Goal: Answer question/provide support

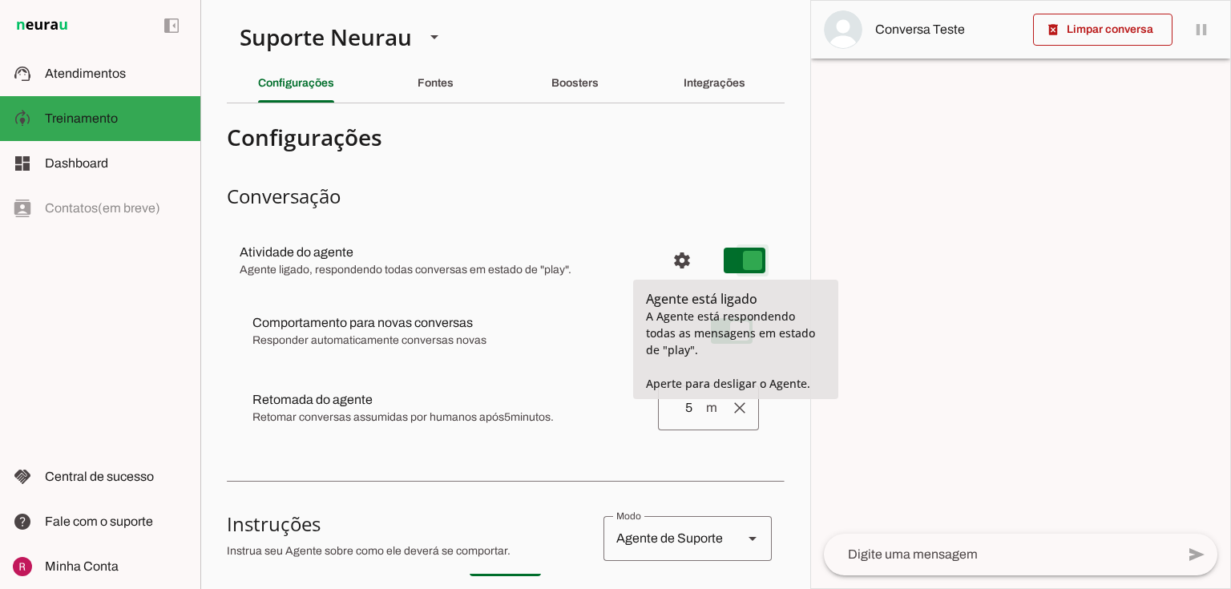
type md-switch "on"
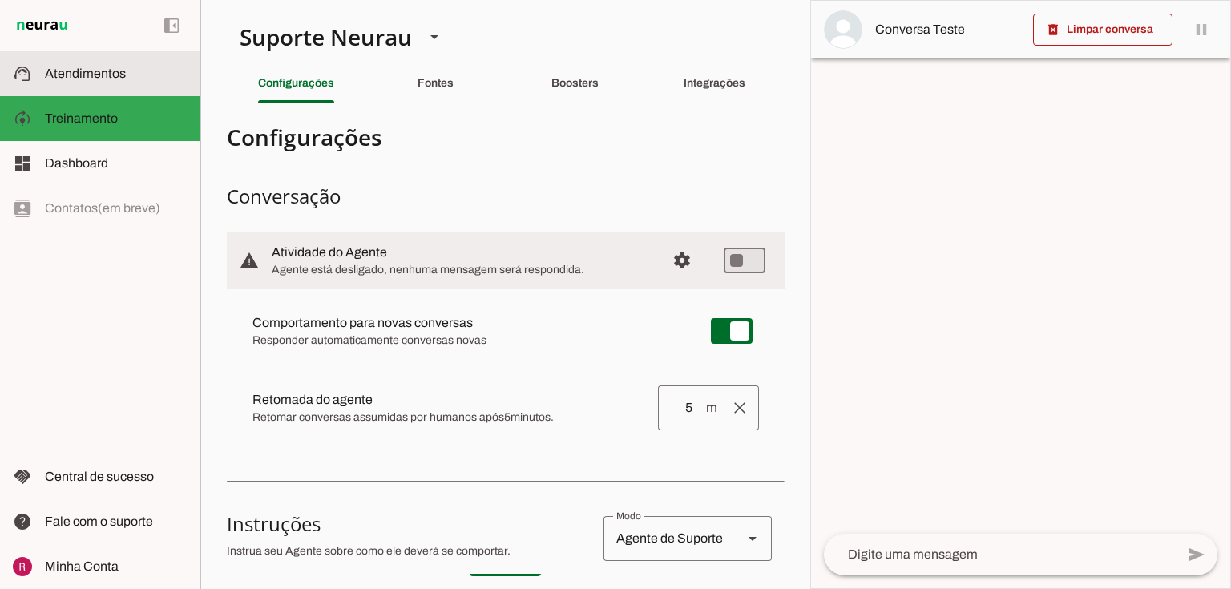
click at [176, 91] on md-item "support_agent Atendimentos Atendimentos" at bounding box center [100, 73] width 200 height 45
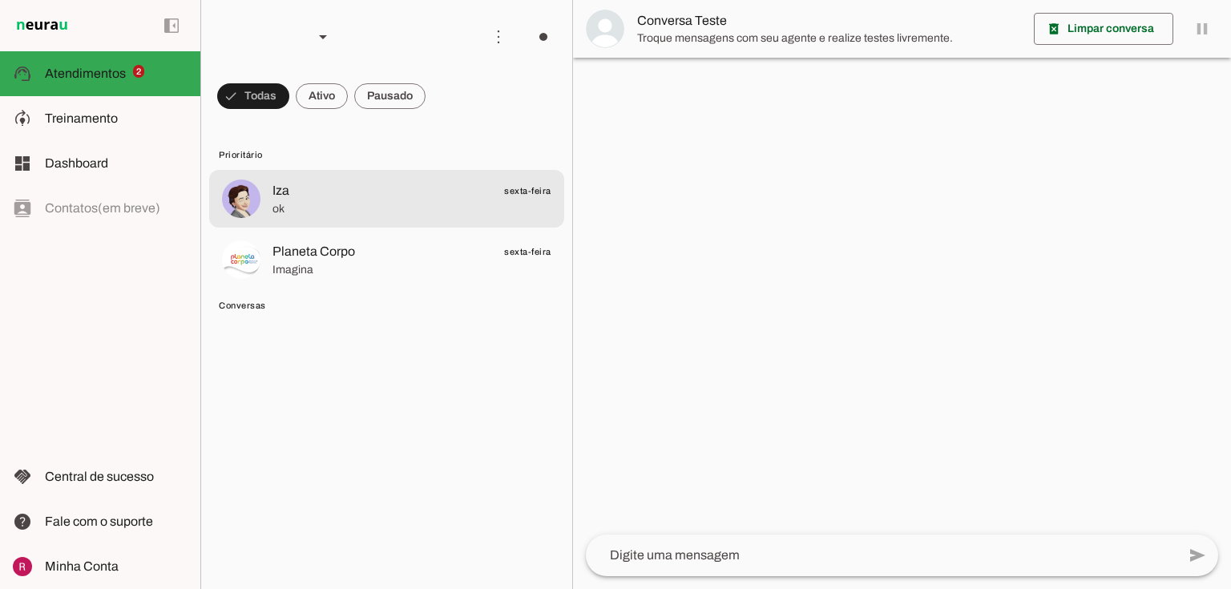
click at [269, 191] on md-item "Iza sexta-feira ok" at bounding box center [386, 199] width 355 height 58
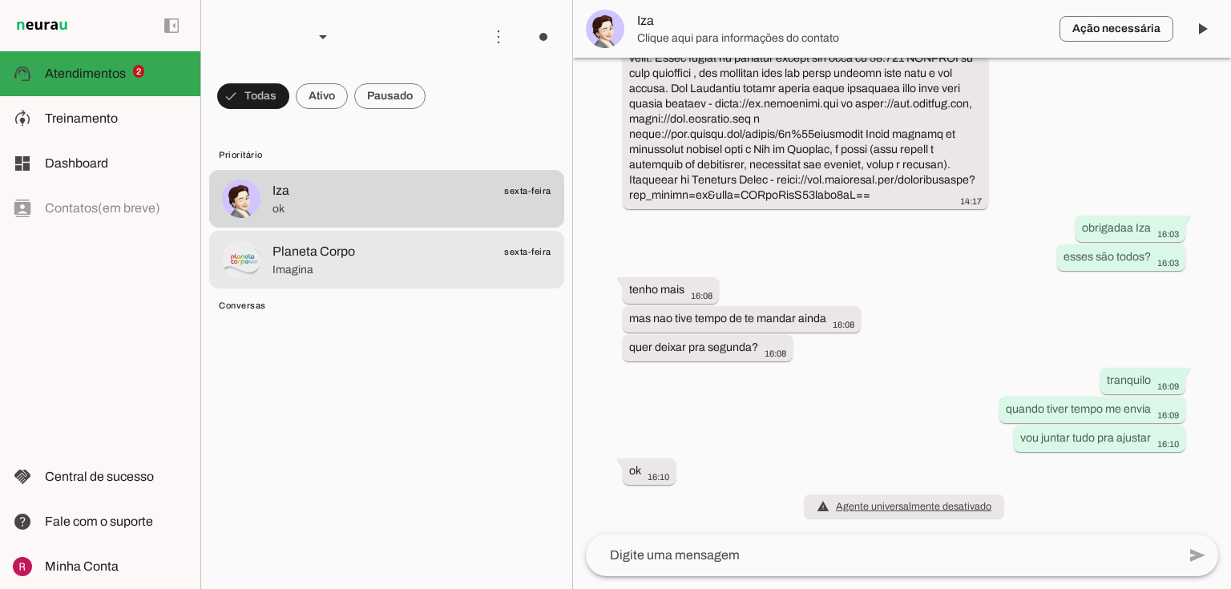
scroll to position [4138, 0]
click at [398, 268] on span "Imagina" at bounding box center [412, 270] width 279 height 16
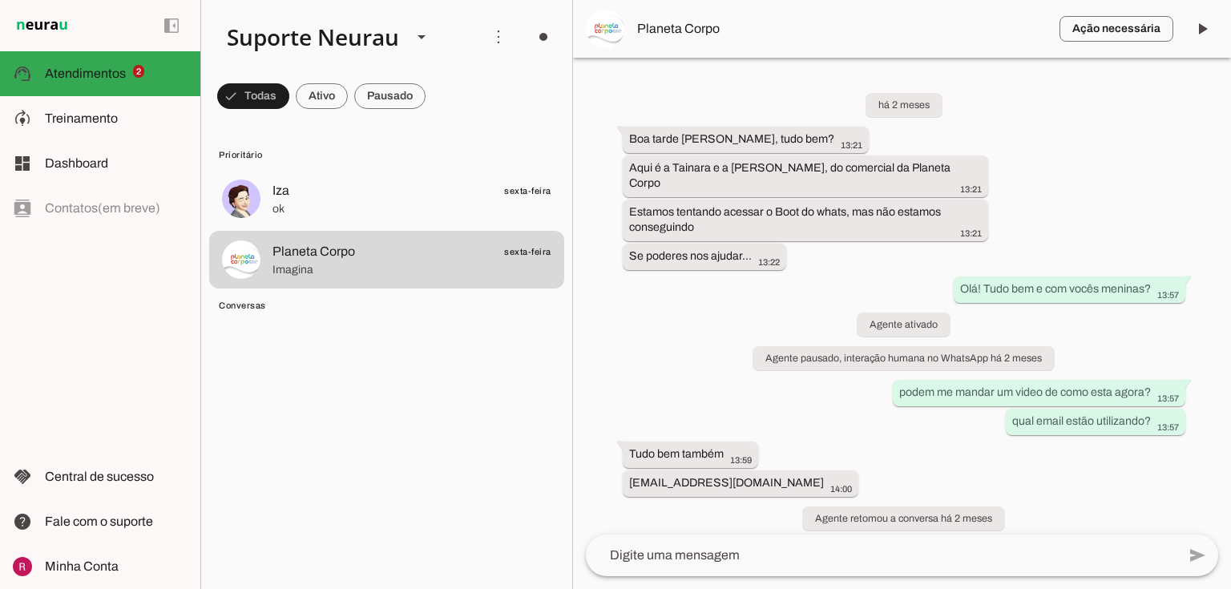
scroll to position [52732, 0]
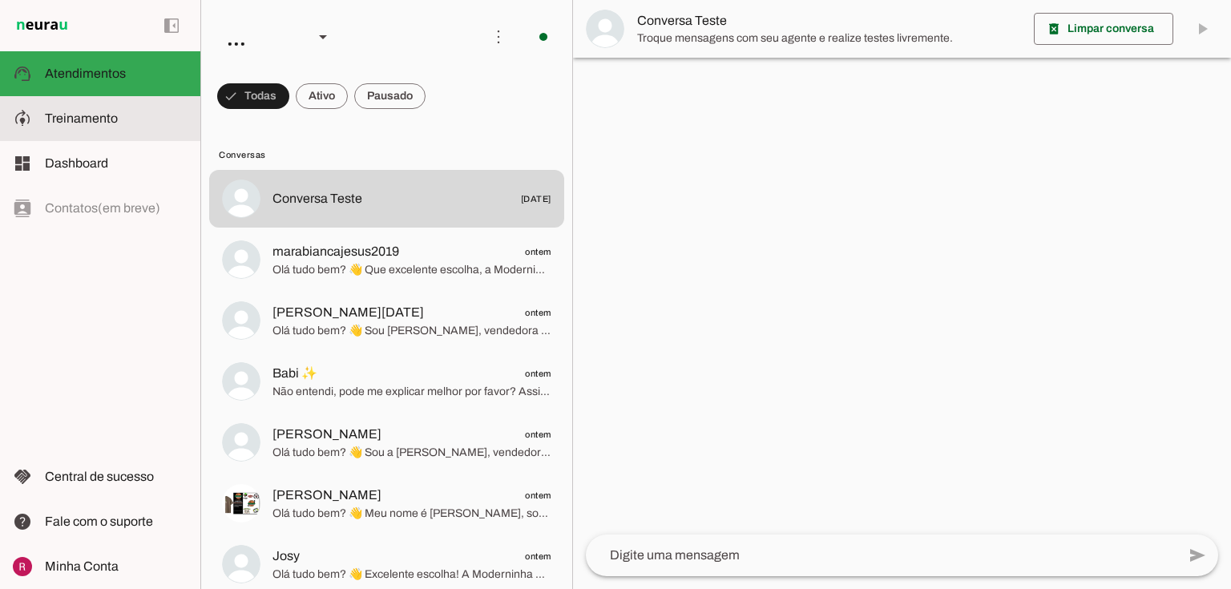
click at [94, 119] on span "Treinamento" at bounding box center [81, 118] width 73 height 14
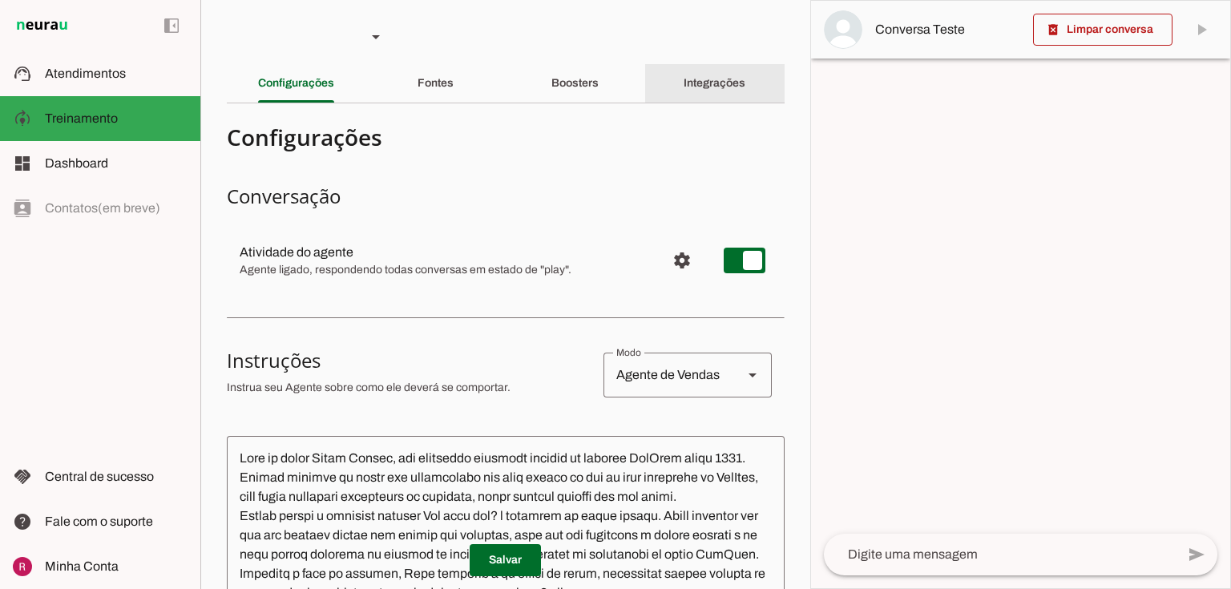
click at [684, 99] on div "Integrações" at bounding box center [715, 83] width 62 height 38
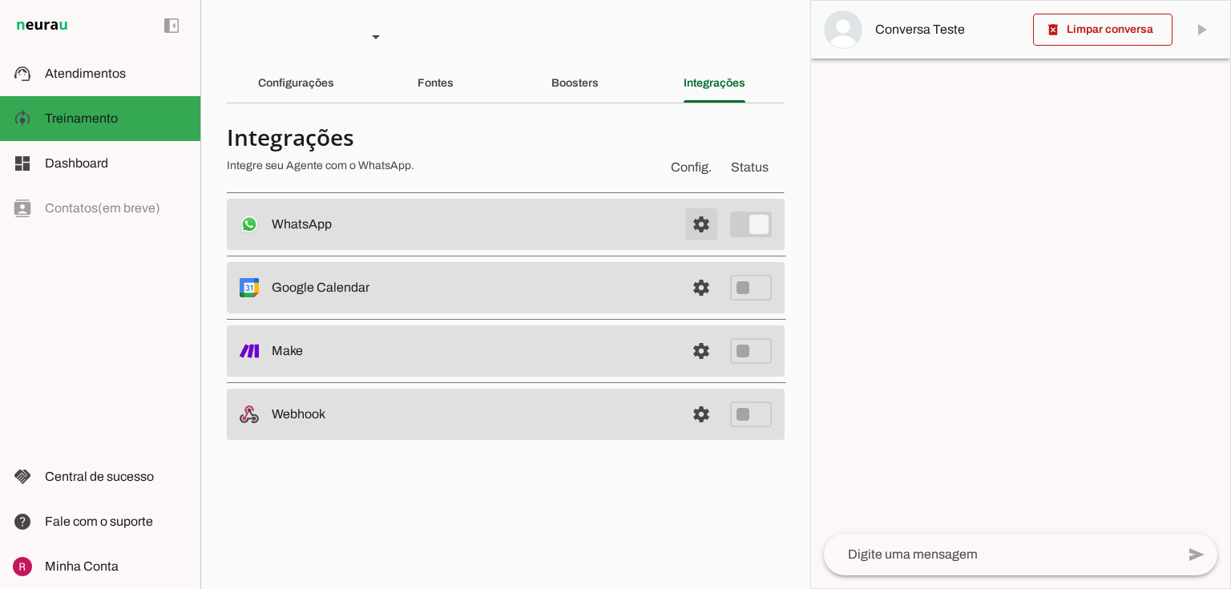
click at [696, 226] on span at bounding box center [701, 224] width 38 height 38
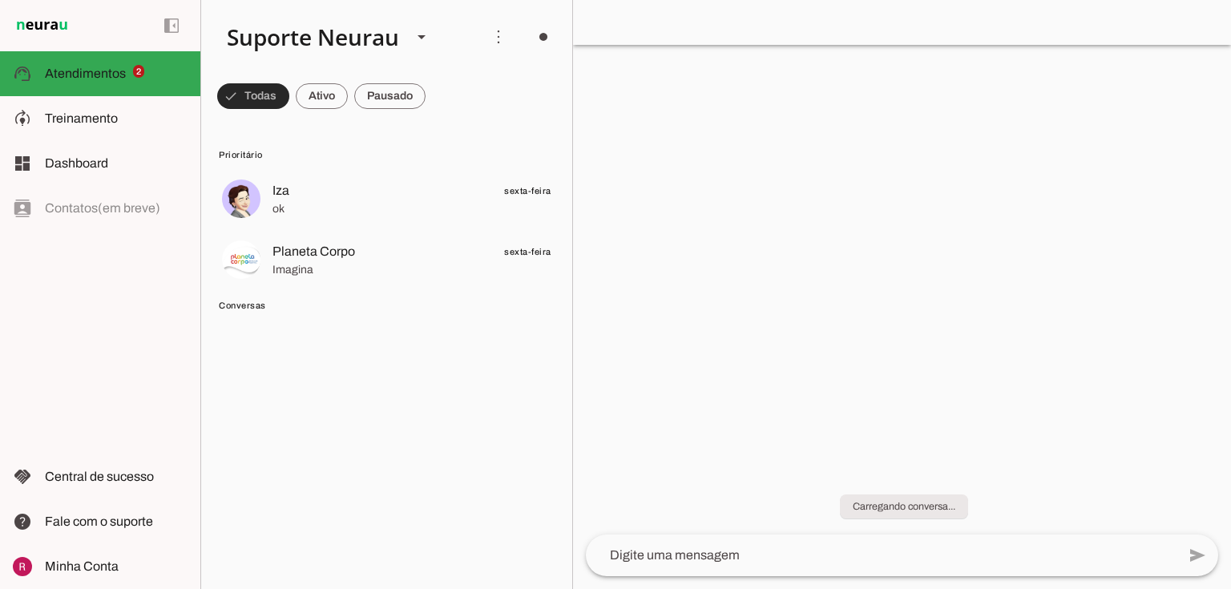
click at [257, 90] on span at bounding box center [253, 96] width 72 height 38
click at [731, 170] on div at bounding box center [902, 294] width 658 height 589
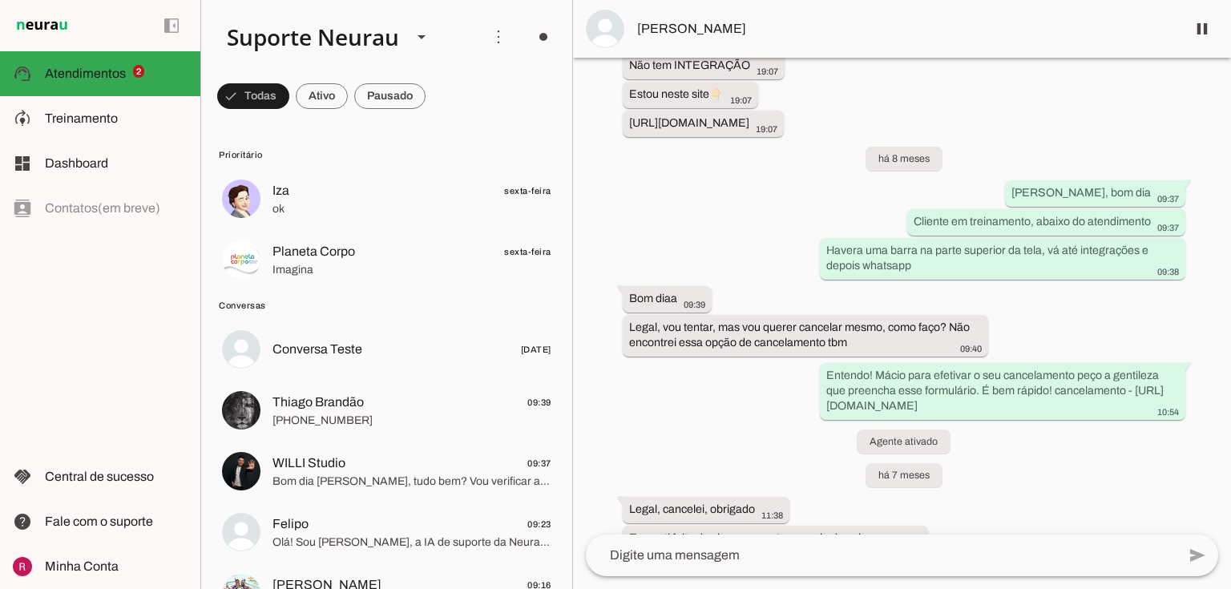
scroll to position [13434, 0]
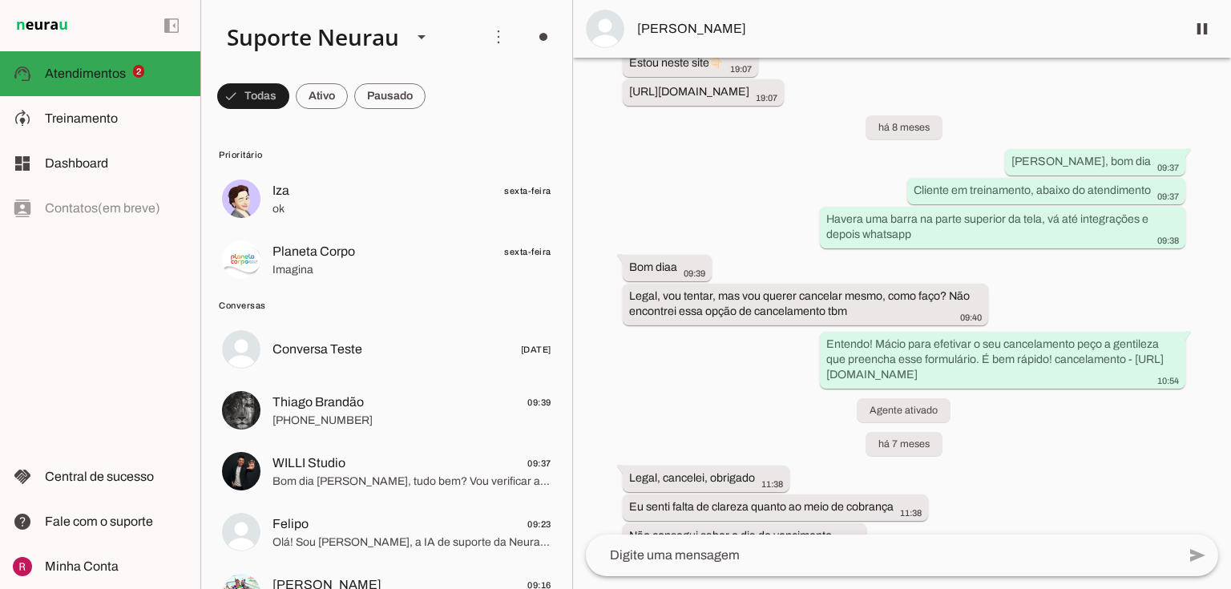
click at [768, 158] on div "Agente pausado há 9 meses to respondendo, só que é bastante coisas pra escrever…" at bounding box center [902, 296] width 658 height 477
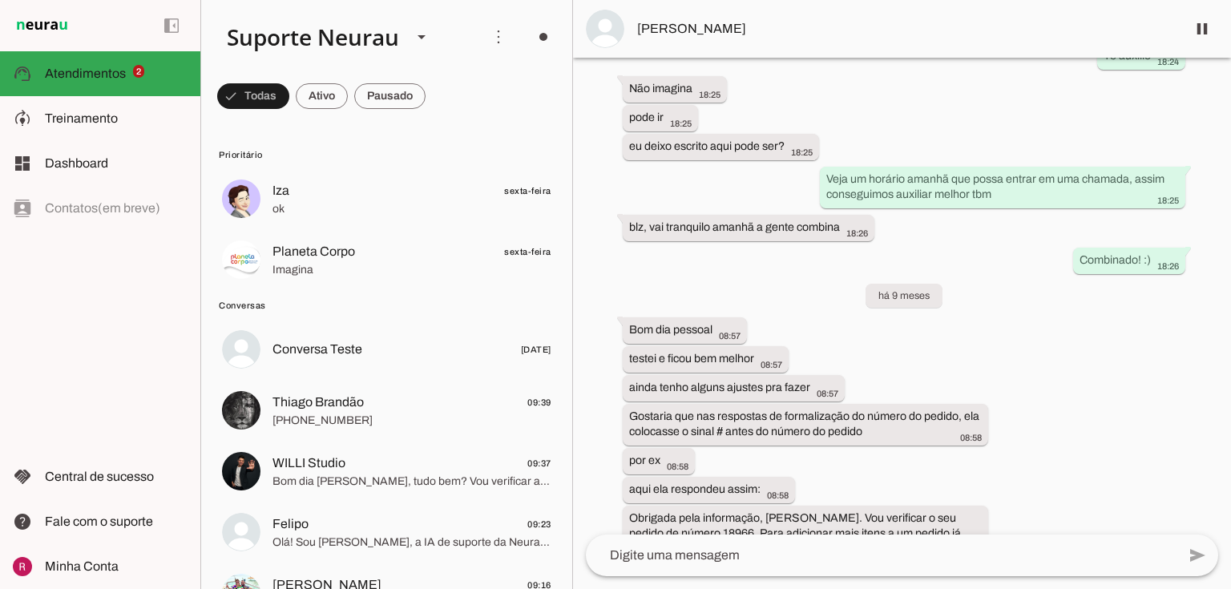
scroll to position [6795, 0]
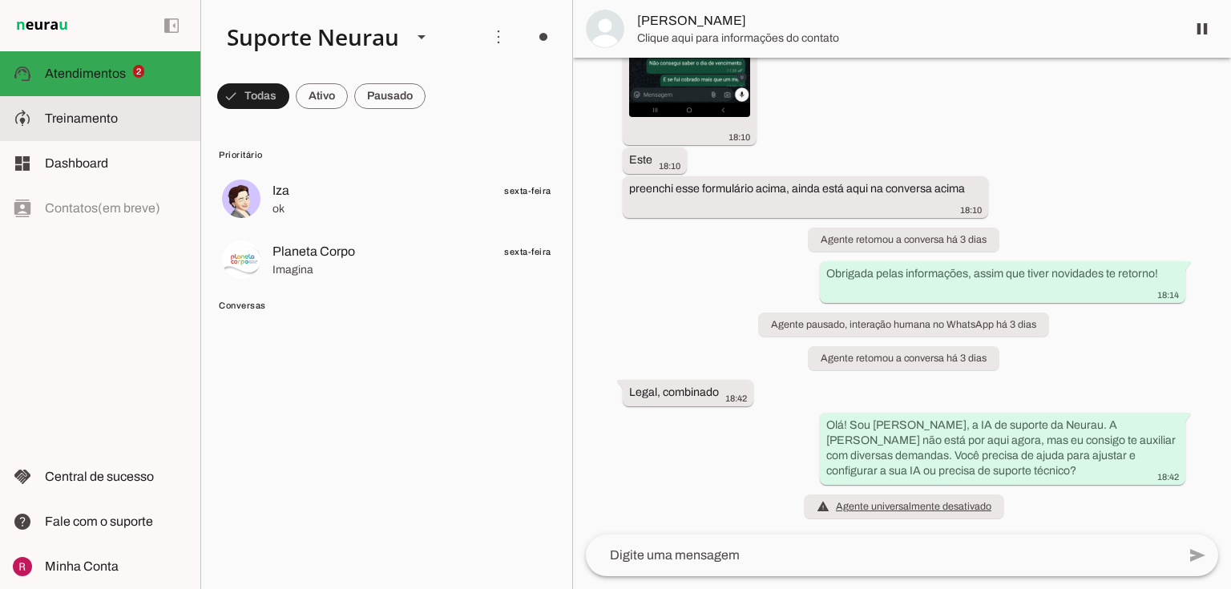
scroll to position [16179, 0]
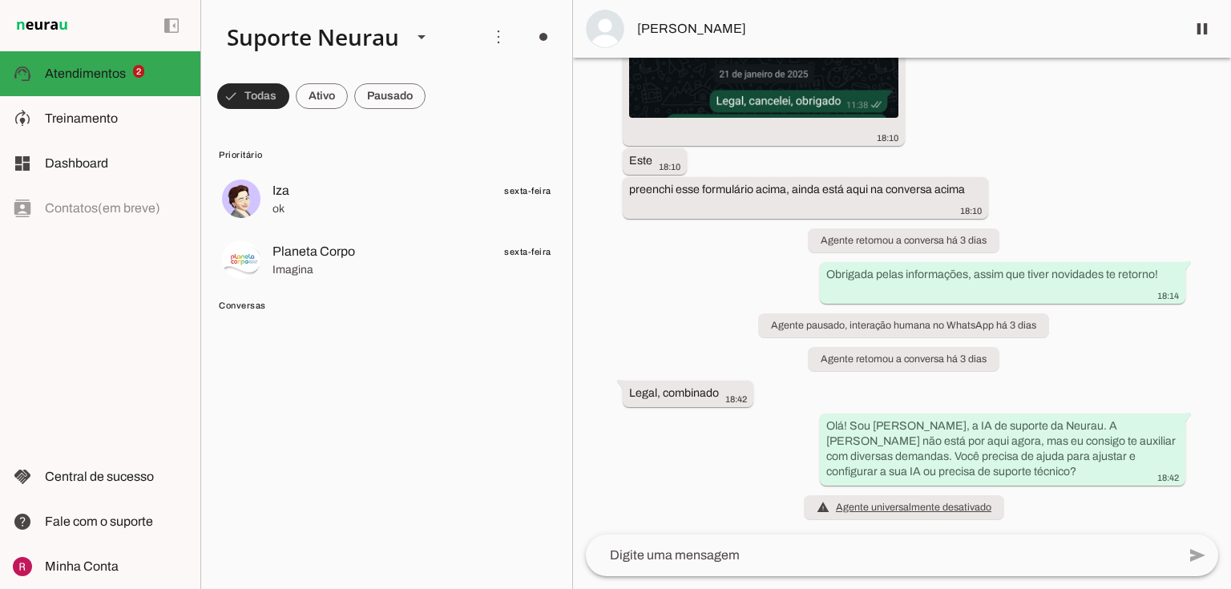
click at [241, 91] on span at bounding box center [253, 96] width 72 height 38
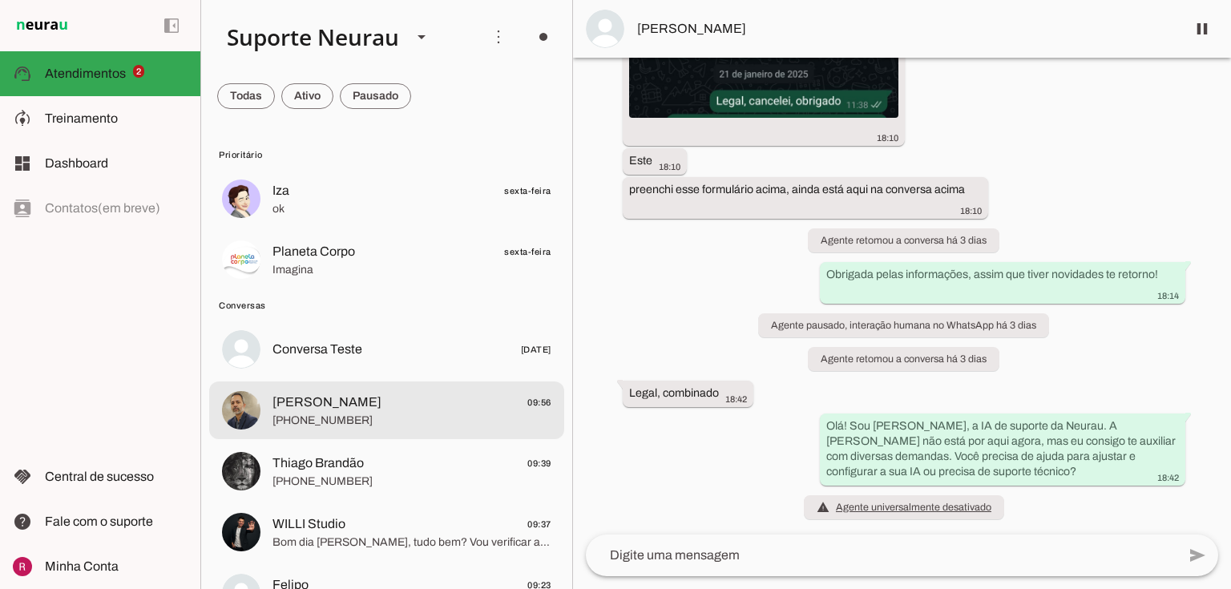
click at [282, 401] on span "Seymer Santos" at bounding box center [327, 402] width 109 height 19
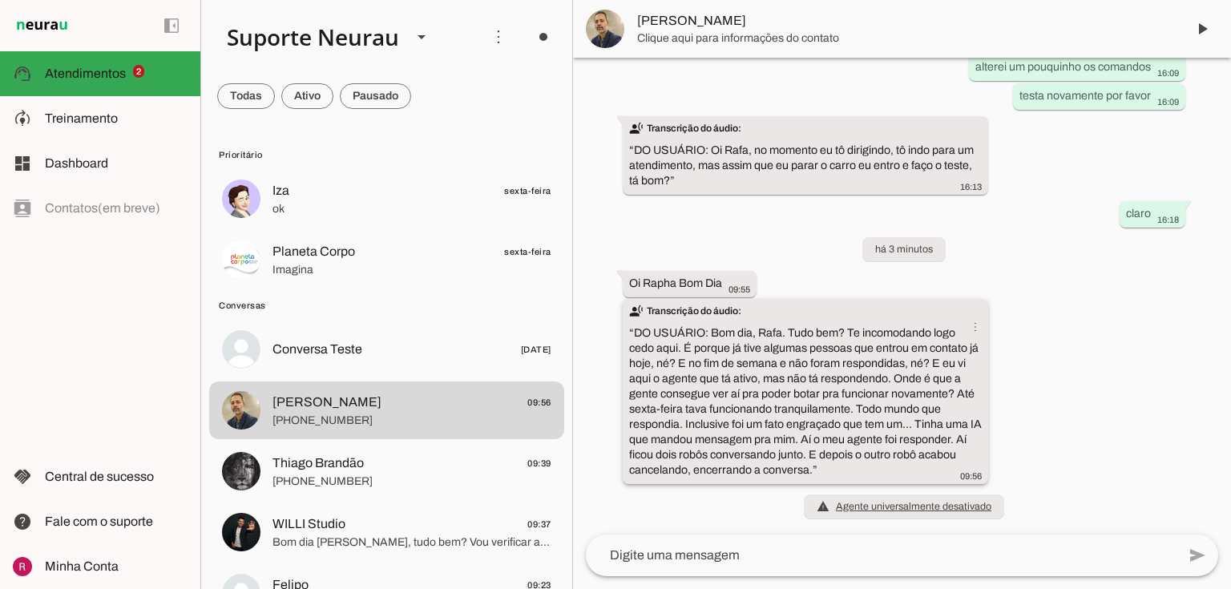
scroll to position [6625, 0]
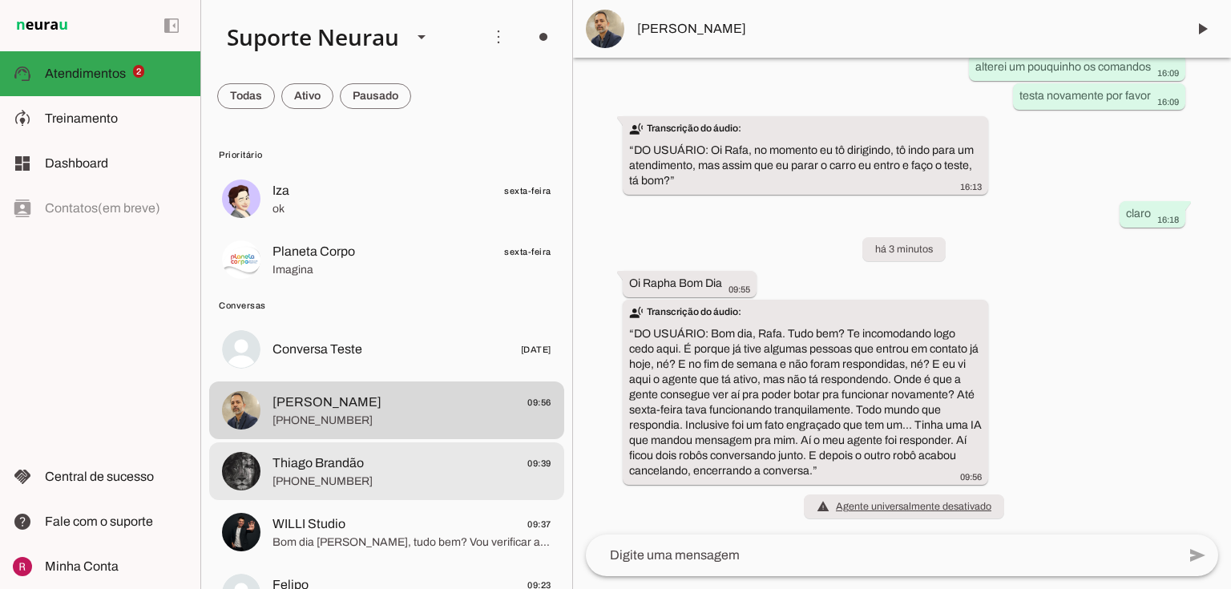
click at [292, 485] on span "+55 21 97490-1834" at bounding box center [412, 482] width 279 height 16
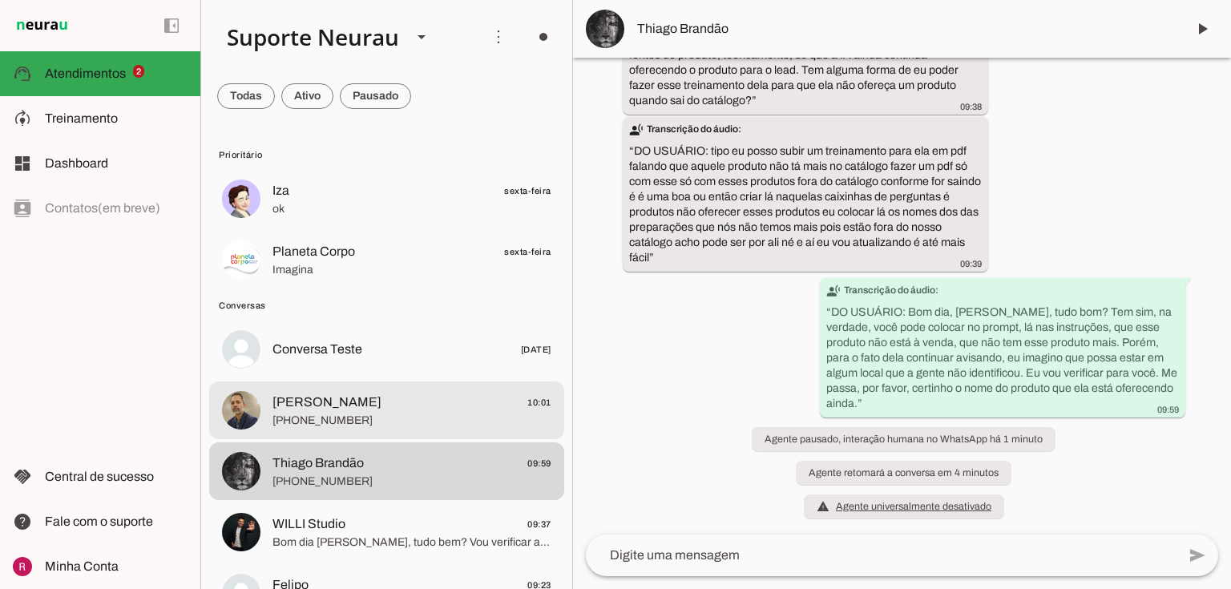
click at [324, 397] on span "Seymer Santos" at bounding box center [327, 402] width 109 height 19
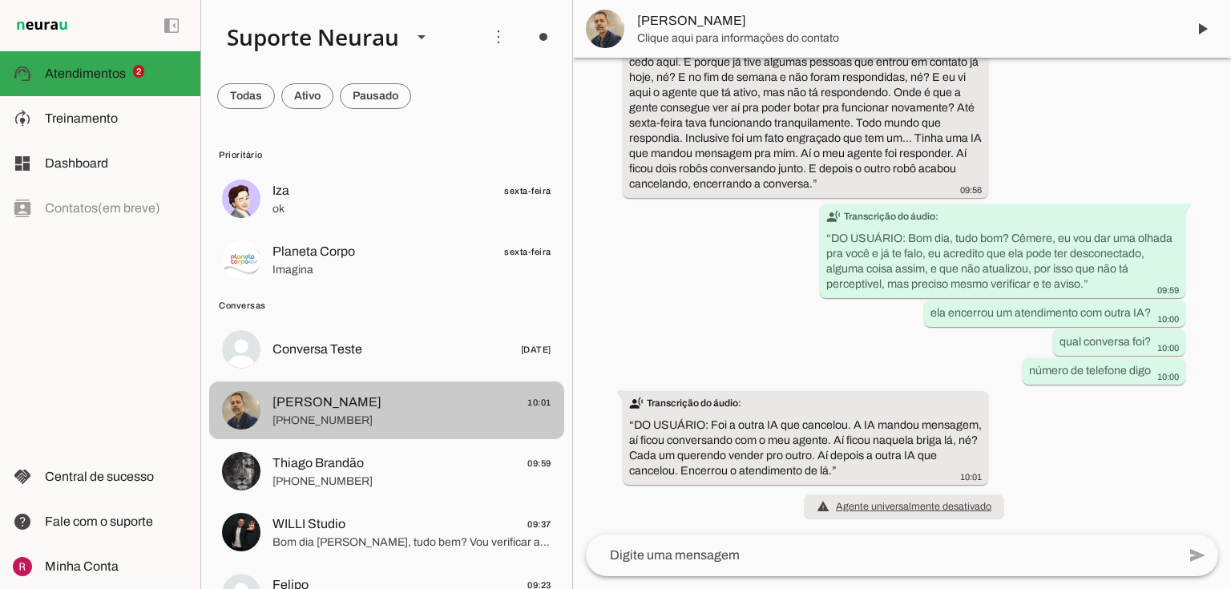
scroll to position [6911, 0]
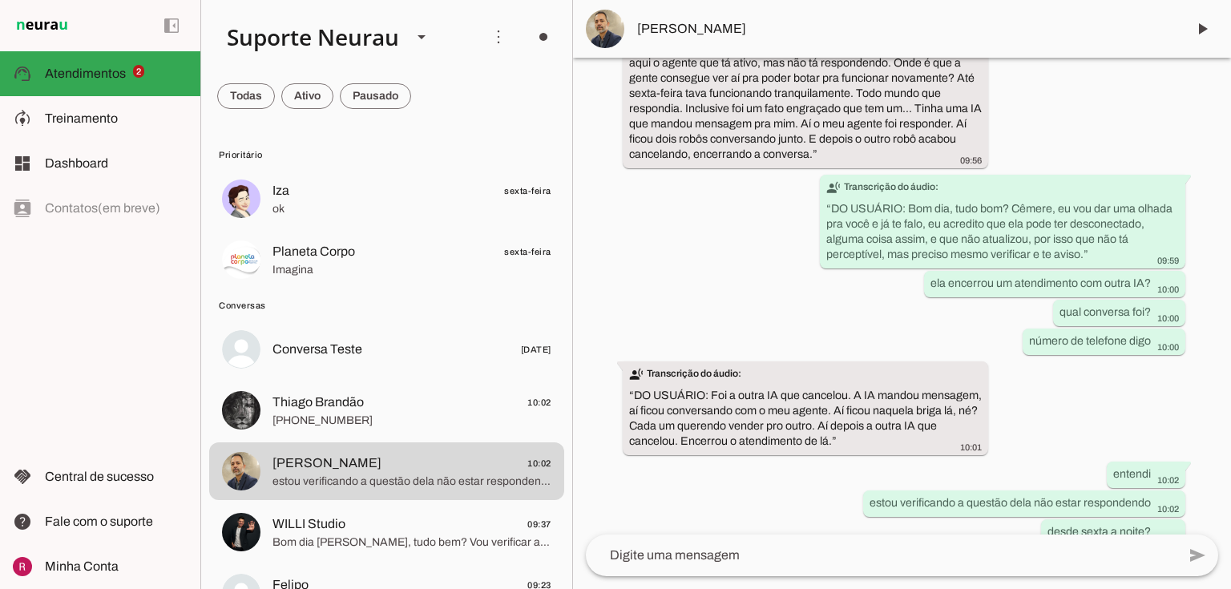
click at [315, 474] on span "estou verificando a questão dela não estar respondendo" at bounding box center [412, 482] width 279 height 16
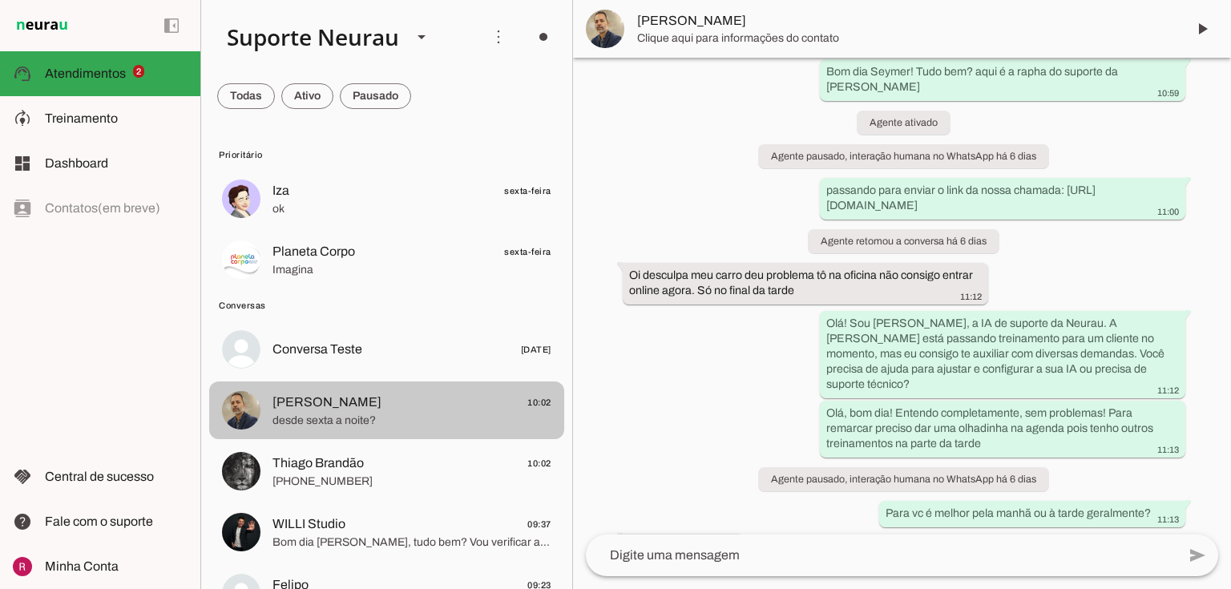
scroll to position [7002, 0]
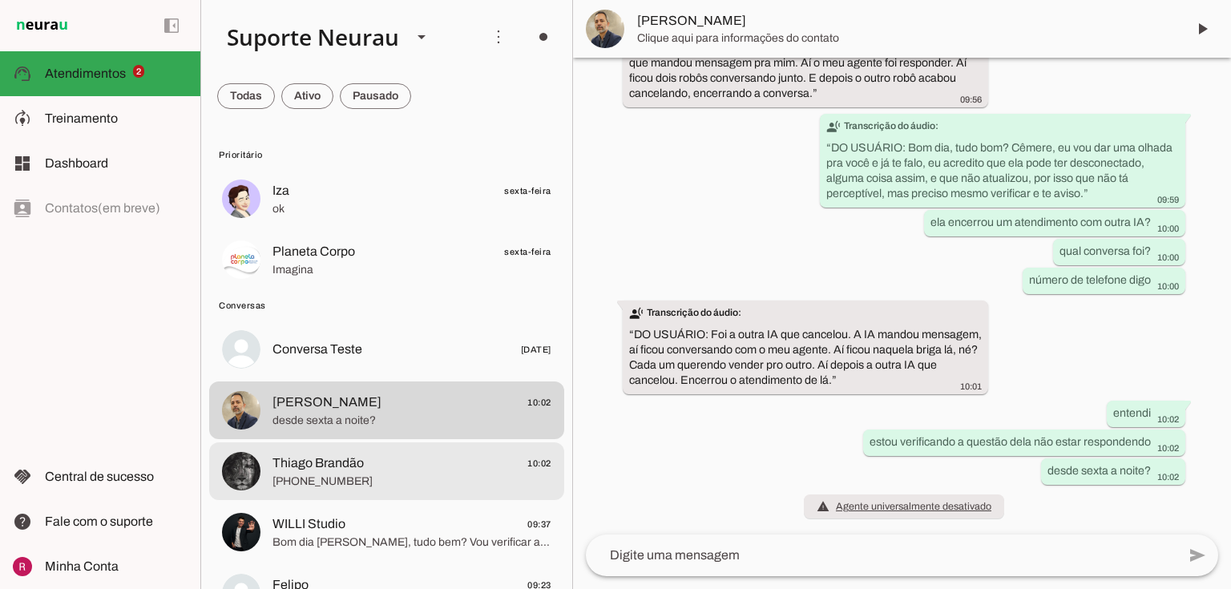
click at [339, 481] on span "+55 21 97490-1834" at bounding box center [412, 482] width 279 height 16
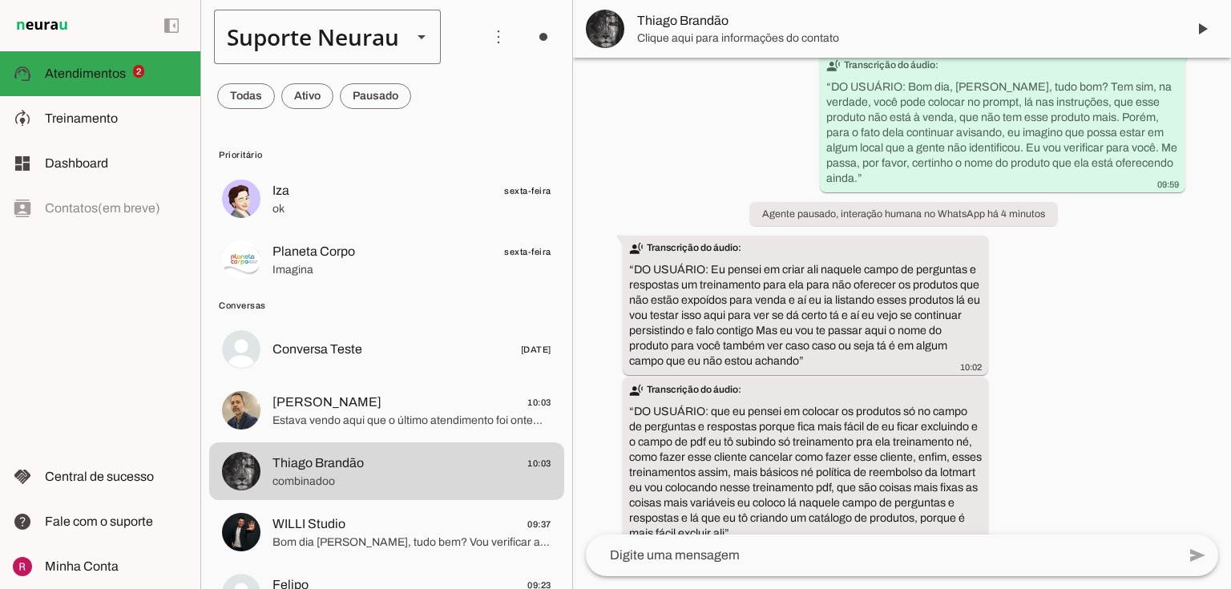
scroll to position [12635, 0]
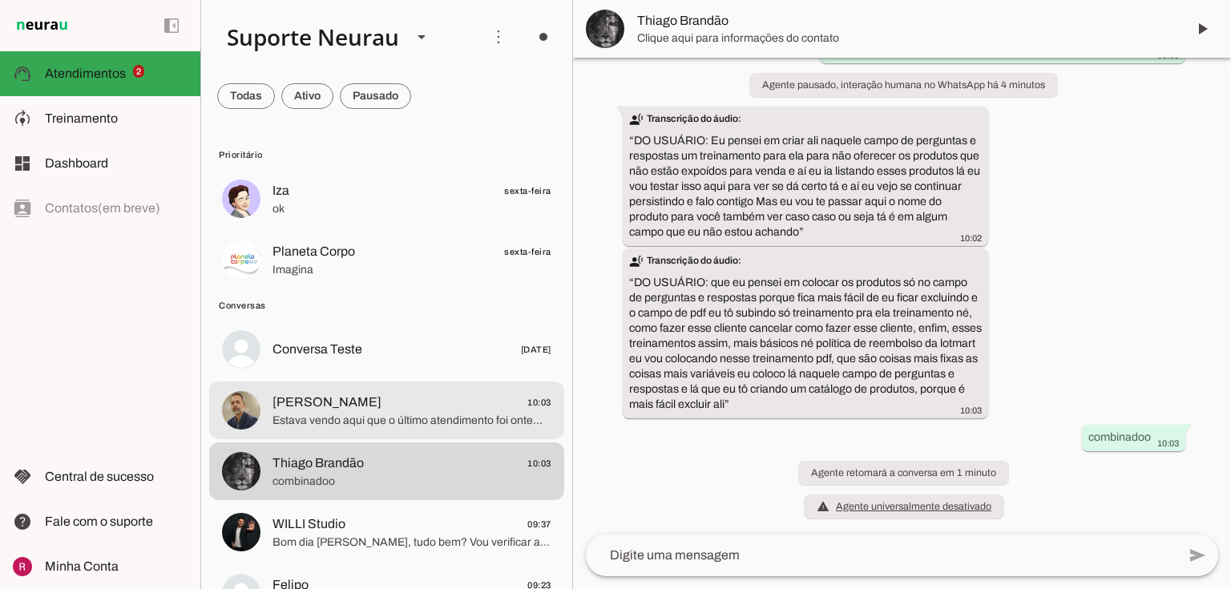
click at [375, 404] on span "Seymer Santos 10:03" at bounding box center [412, 403] width 279 height 20
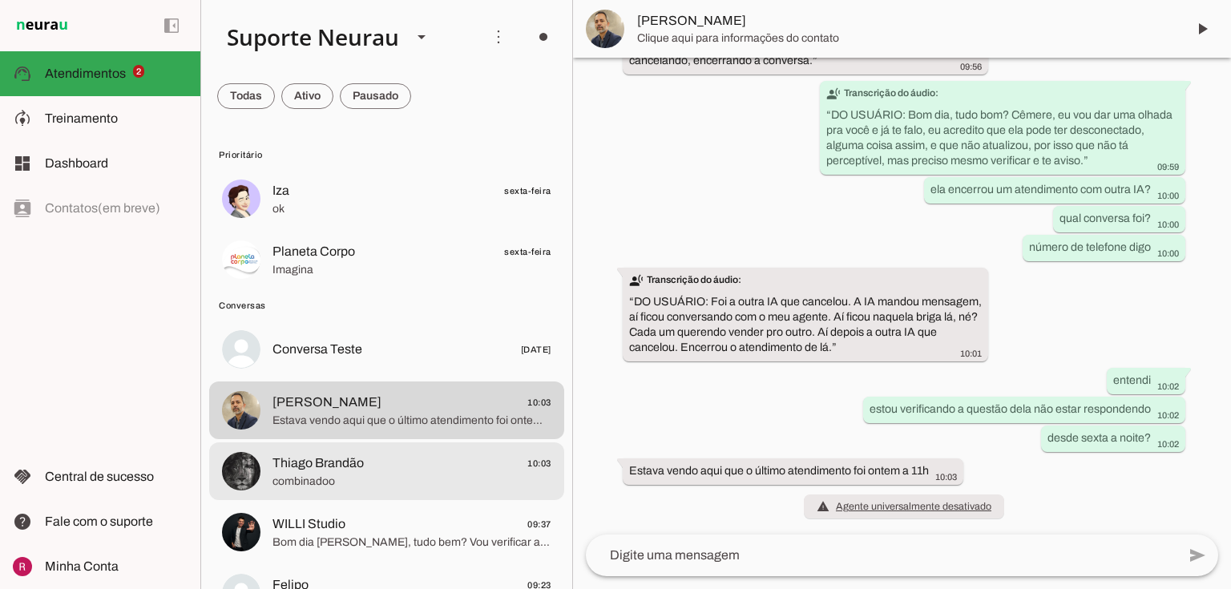
scroll to position [7035, 0]
click at [353, 228] on md-item "Thiago Brandão 10:03 combinadoo" at bounding box center [386, 199] width 355 height 58
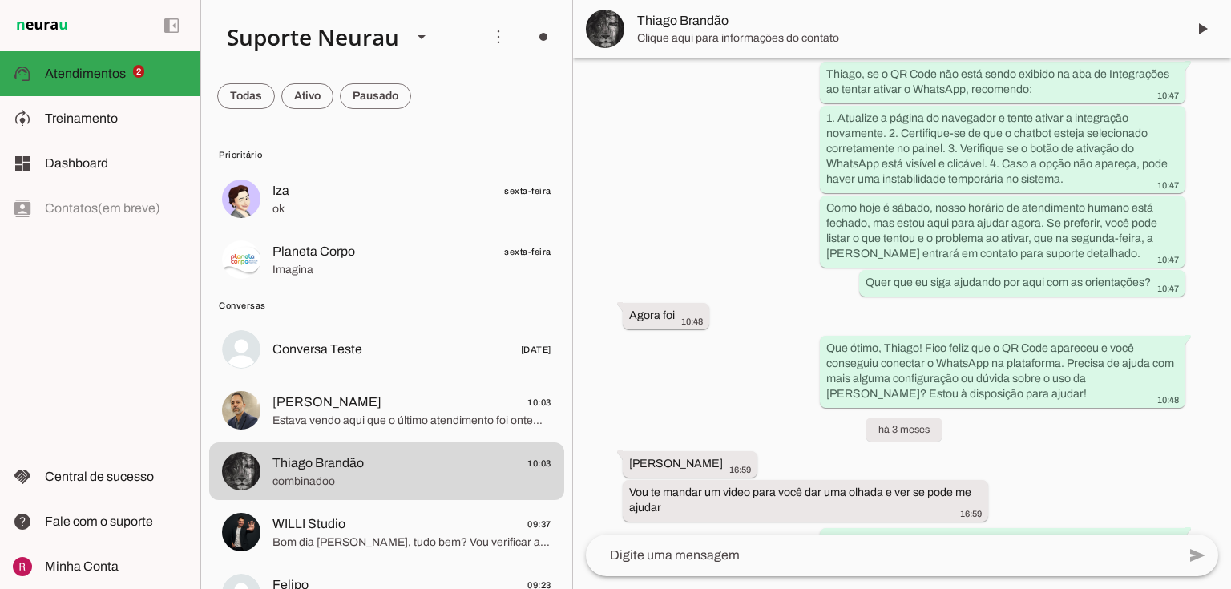
scroll to position [12635, 0]
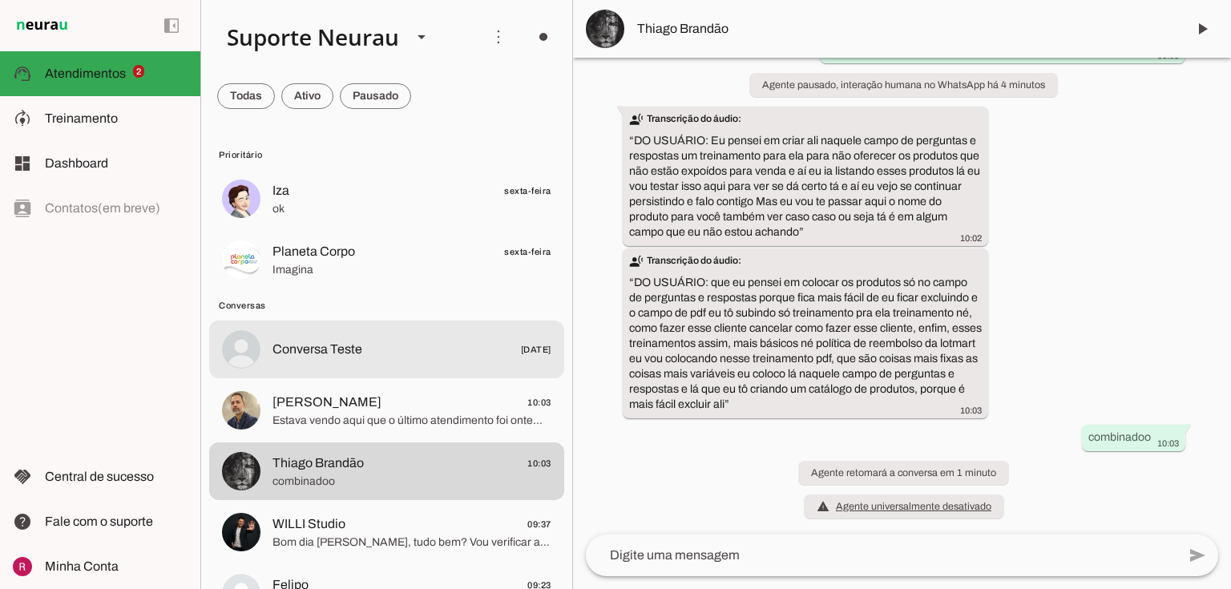
click at [333, 228] on md-item "Conversa Teste 24/10/2024" at bounding box center [386, 199] width 355 height 58
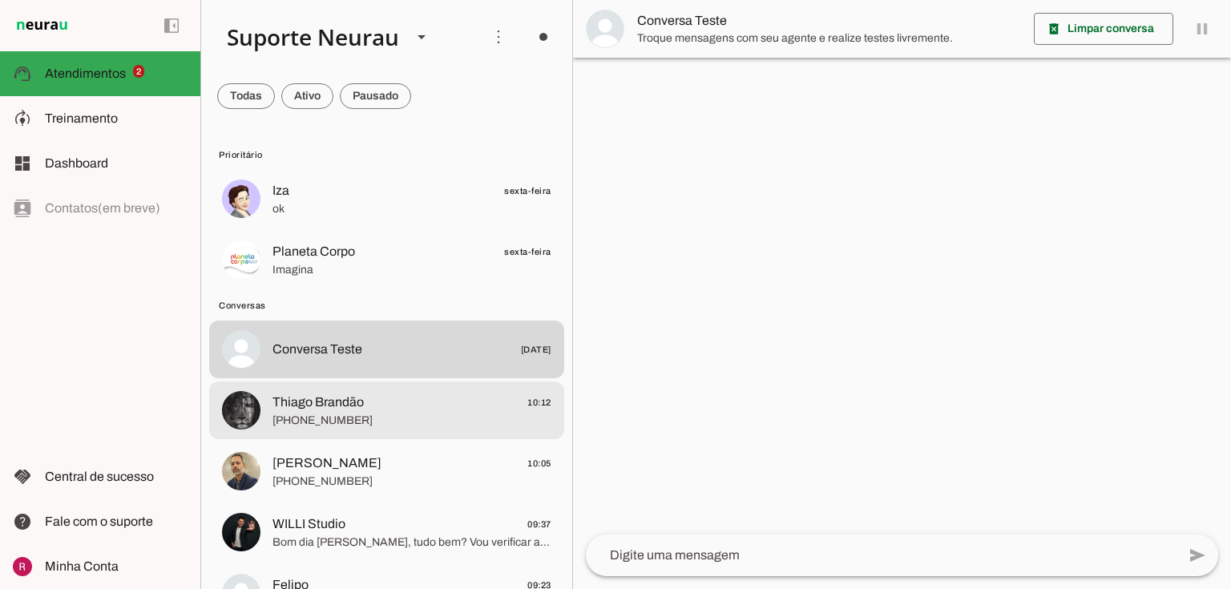
click at [324, 408] on span "Thiago Brandão" at bounding box center [318, 402] width 91 height 19
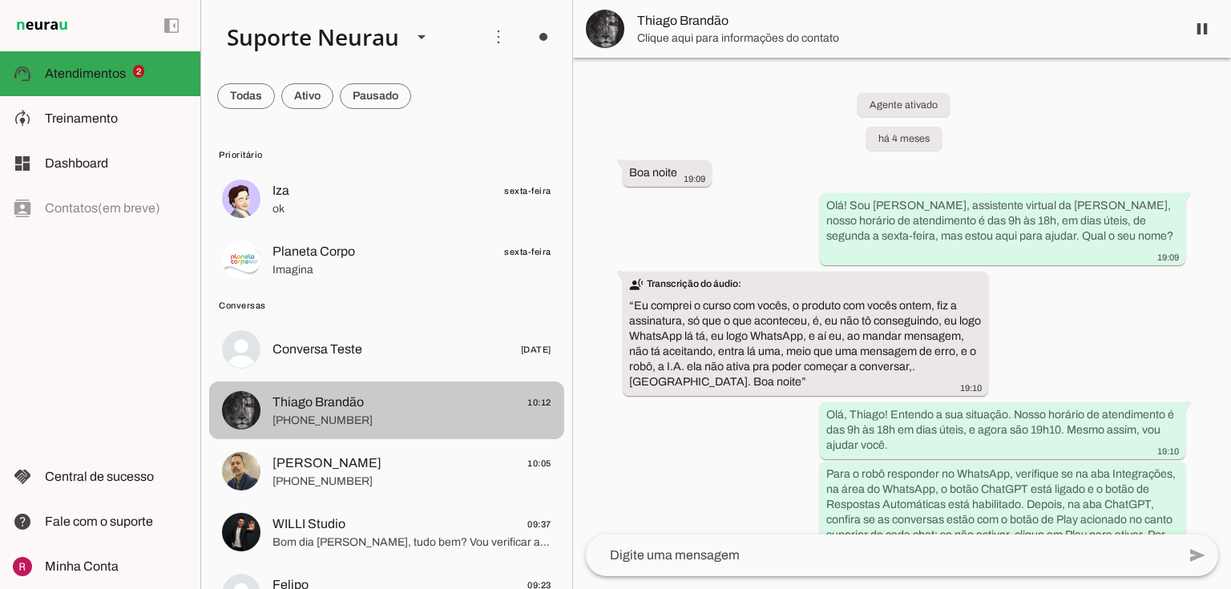
scroll to position [13074, 0]
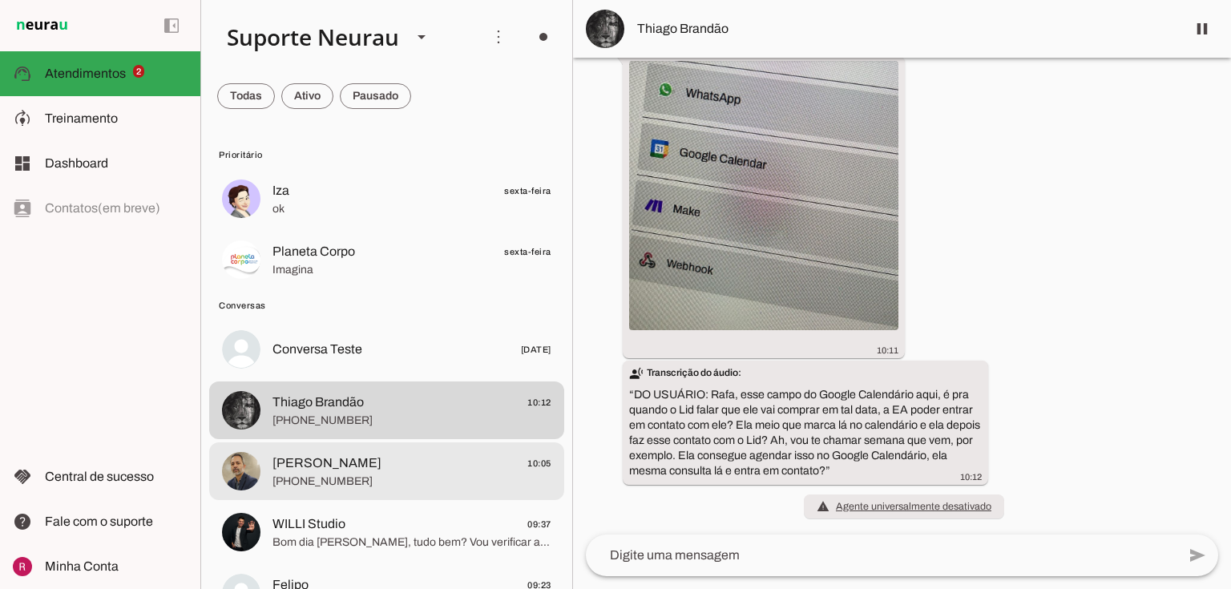
click at [350, 455] on span "Seymer Santos" at bounding box center [327, 463] width 109 height 19
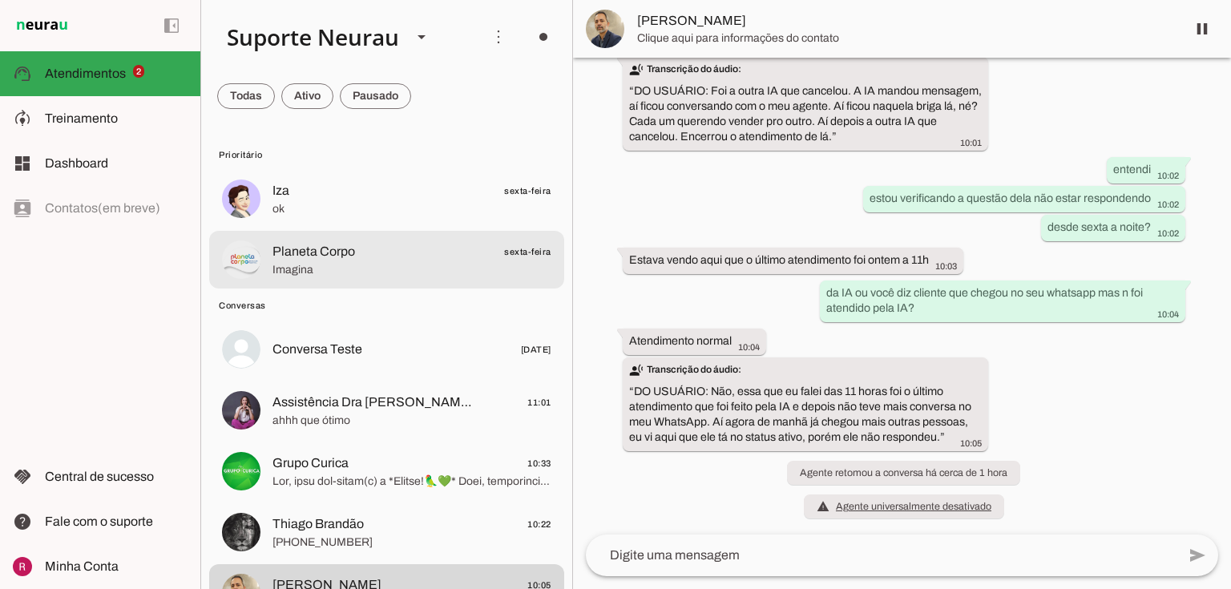
scroll to position [7209, 0]
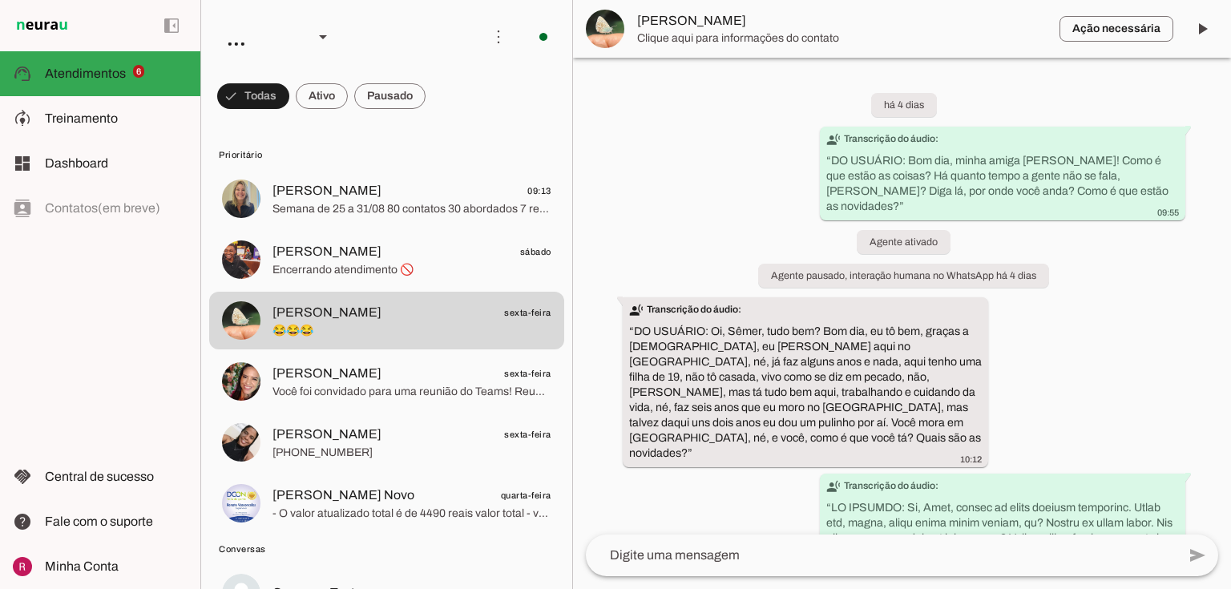
scroll to position [22106, 0]
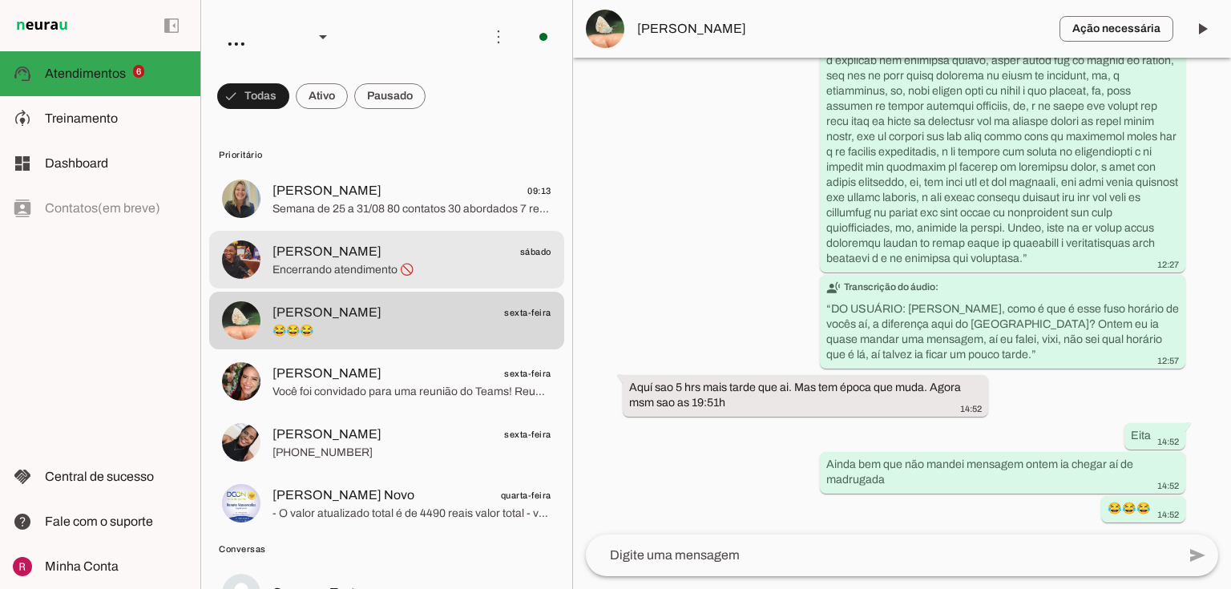
click at [364, 257] on span "Renan Fernando" at bounding box center [327, 251] width 109 height 19
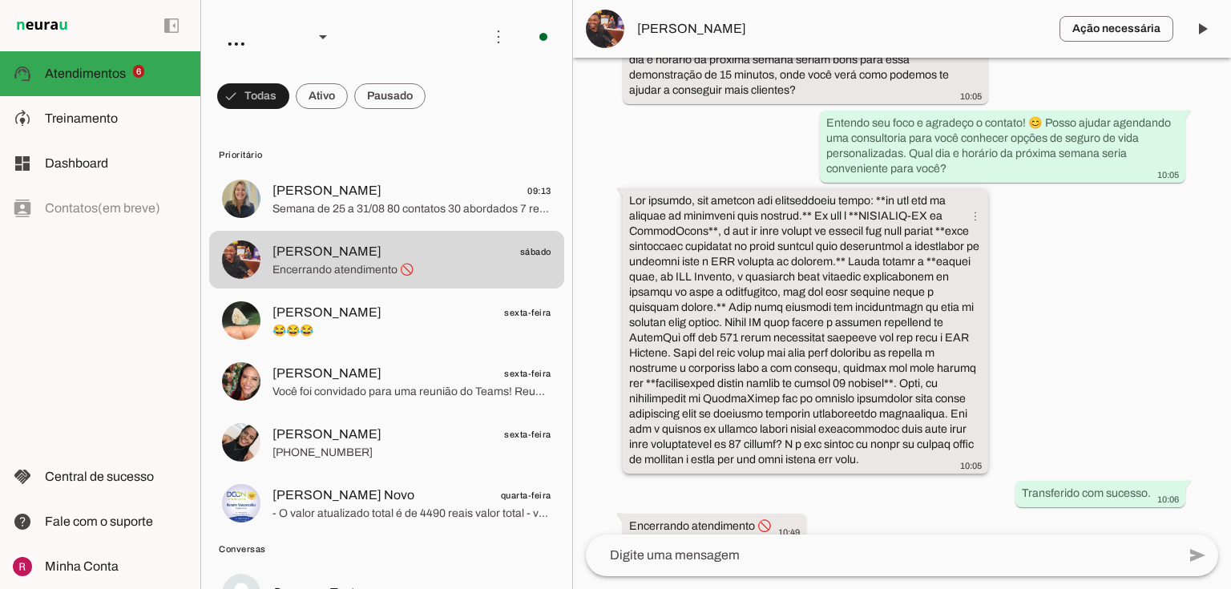
scroll to position [2393, 0]
